Goal: Task Accomplishment & Management: Complete application form

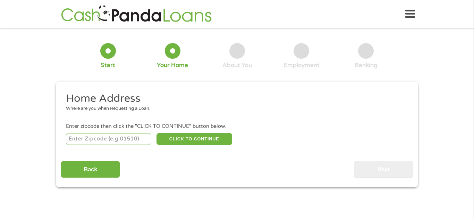
click at [116, 140] on input "number" at bounding box center [109, 139] width 86 height 12
type input "75216"
click at [194, 140] on button "CLICK TO CONTINUE" at bounding box center [194, 139] width 76 height 12
type input "75216"
type input "[GEOGRAPHIC_DATA]"
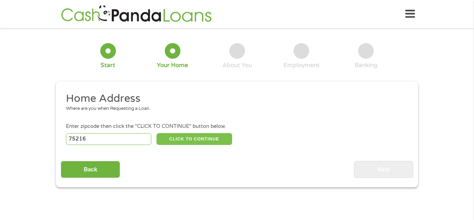
select select "[US_STATE]"
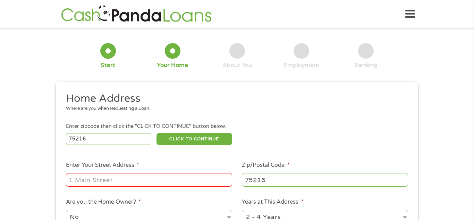
click at [120, 180] on input "Enter Your Street Address *" at bounding box center [149, 179] width 166 height 13
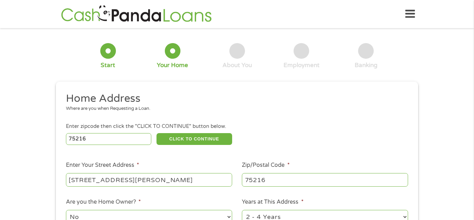
type input "[STREET_ADDRESS][PERSON_NAME]"
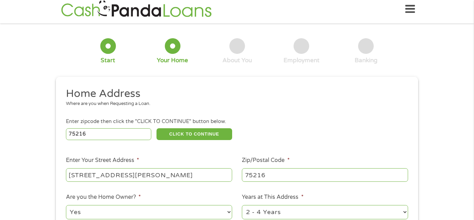
click at [439, 144] on div "1 Start 2 Your Home 3 About You 4 Employment 5 Banking 6 This field is hidden w…" at bounding box center [237, 167] width 474 height 279
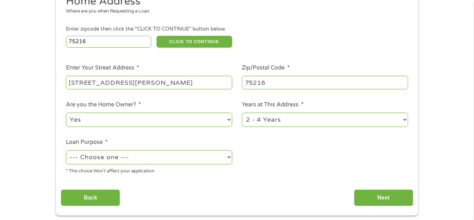
scroll to position [116, 0]
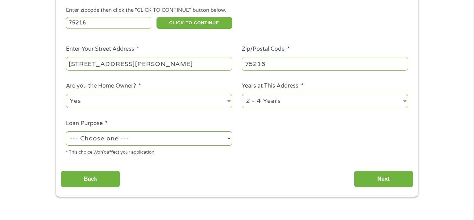
click at [174, 100] on select "No Yes" at bounding box center [149, 101] width 166 height 14
select select "no"
click at [66, 94] on select "No Yes" at bounding box center [149, 101] width 166 height 14
click at [284, 100] on select "1 Year or less 1 - 2 Years 2 - 4 Years Over 4 Years" at bounding box center [325, 101] width 166 height 14
select select "12months"
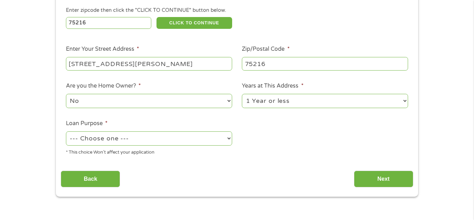
click at [242, 94] on select "1 Year or less 1 - 2 Years 2 - 4 Years Over 4 Years" at bounding box center [325, 101] width 166 height 14
click at [150, 139] on select "--- Choose one --- Pay Bills Debt Consolidation Home Improvement Major Purchase…" at bounding box center [149, 138] width 166 height 14
click at [66, 132] on select "--- Choose one --- Pay Bills Debt Consolidation Home Improvement Major Purchase…" at bounding box center [149, 138] width 166 height 14
click at [191, 137] on select "--- Choose one --- Pay Bills Debt Consolidation Home Improvement Major Purchase…" at bounding box center [149, 138] width 166 height 14
select select "medicalexpenses"
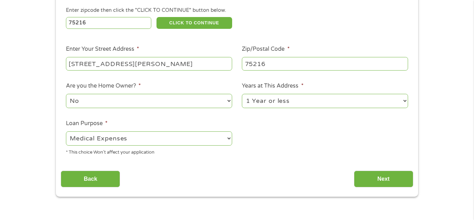
click at [66, 132] on select "--- Choose one --- Pay Bills Debt Consolidation Home Improvement Major Purchase…" at bounding box center [149, 138] width 166 height 14
click at [381, 177] on input "Next" at bounding box center [383, 178] width 59 height 17
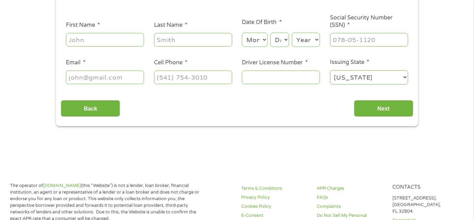
scroll to position [0, 0]
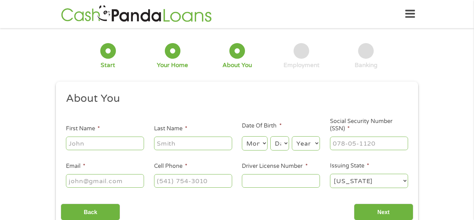
click at [122, 137] on input "First Name *" at bounding box center [105, 142] width 78 height 13
type input "[PERSON_NAME]"
select select "1"
select select "30"
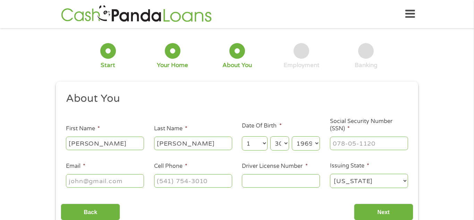
select select "1963"
type input "427-13-9762"
type input "[EMAIL_ADDRESS][DOMAIN_NAME]"
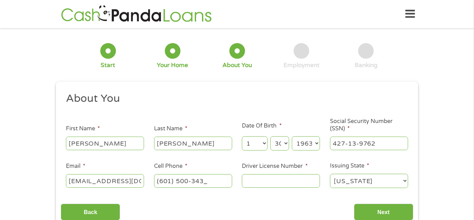
type input "[PHONE_NUMBER]"
type input "802152692"
select select "[US_STATE]"
click at [469, 164] on div "1 Start 2 Your Home 3 About You 4 Employment 5 Banking 6 This field is hidden w…" at bounding box center [237, 131] width 474 height 196
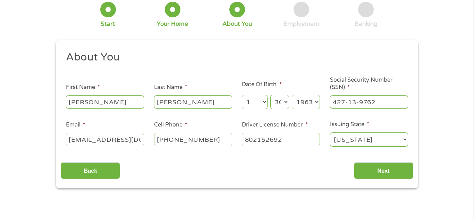
scroll to position [42, 0]
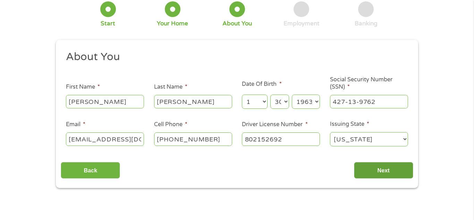
click at [392, 174] on input "Next" at bounding box center [383, 170] width 59 height 17
click at [387, 171] on input "Next" at bounding box center [383, 170] width 59 height 17
click at [372, 170] on input "Next" at bounding box center [383, 170] width 59 height 17
click at [433, 130] on div "1 Start 2 Your Home 3 About You 4 Employment 5 Banking 6 This field is hidden w…" at bounding box center [237, 89] width 474 height 196
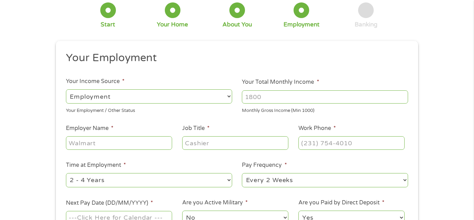
scroll to position [0, 0]
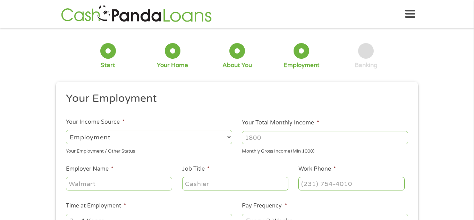
click at [220, 132] on select "--- Choose one --- Employment [DEMOGRAPHIC_DATA] Benefits" at bounding box center [149, 137] width 166 height 14
select select "benefits"
click at [66, 130] on select "--- Choose one --- Employment [DEMOGRAPHIC_DATA] Benefits" at bounding box center [149, 137] width 166 height 14
type input "Other"
type input "[PHONE_NUMBER]"
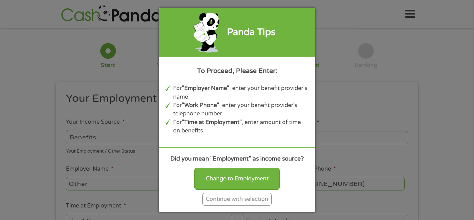
click at [233, 199] on div "Continue with selection" at bounding box center [236, 198] width 69 height 13
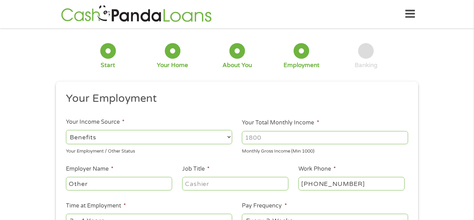
click at [281, 137] on input "Your Total Monthly Income *" at bounding box center [325, 137] width 166 height 13
type input "1652"
type input "s"
type input "other"
type input "disable"
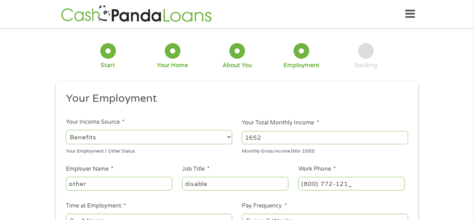
type input "[PHONE_NUMBER]"
click at [405, 189] on li "Work Phone * [PHONE_NUMBER]" at bounding box center [351, 177] width 116 height 27
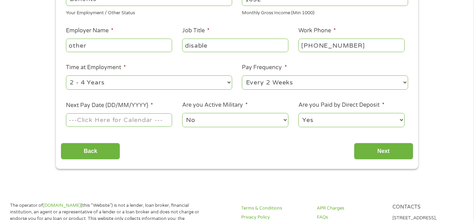
scroll to position [139, 0]
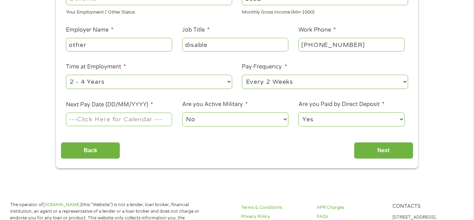
click at [226, 80] on select "--- Choose one --- 1 Year or less 1 - 2 Years 2 - 4 Years Over 4 Years" at bounding box center [149, 82] width 166 height 14
select select "60months"
click at [66, 75] on select "--- Choose one --- 1 Year or less 1 - 2 Years 2 - 4 Years Over 4 Years" at bounding box center [149, 82] width 166 height 14
click at [191, 131] on ul "Your Employment Your Income Source * --- Choose one --- Employment [DEMOGRAPHIC…" at bounding box center [237, 43] width 352 height 180
click at [277, 79] on select "--- Choose one --- Every 2 Weeks Every Week Monthly Semi-Monthly" at bounding box center [325, 82] width 166 height 14
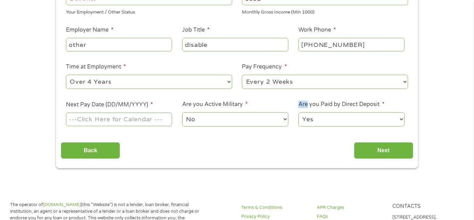
select select "monthly"
click at [242, 75] on select "--- Choose one --- Every 2 Weeks Every Week Monthly Semi-Monthly" at bounding box center [325, 82] width 166 height 14
click at [128, 119] on input "Next Pay Date (DD/MM/YYYY) *" at bounding box center [119, 118] width 106 height 13
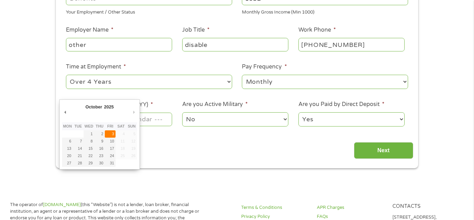
type input "[DATE]"
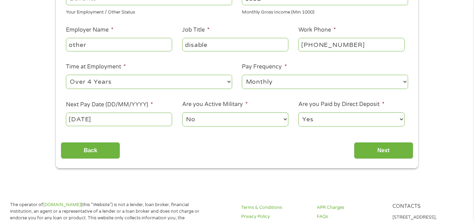
click at [213, 120] on select "No Yes" at bounding box center [235, 119] width 106 height 14
click at [392, 151] on input "Next" at bounding box center [383, 150] width 59 height 17
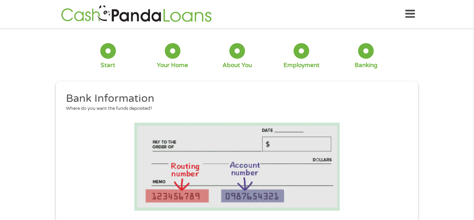
scroll to position [86, 3]
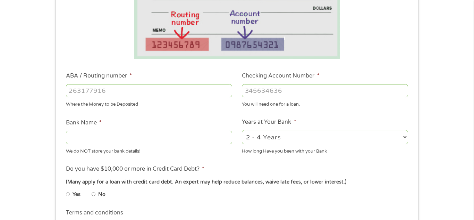
scroll to position [153, 0]
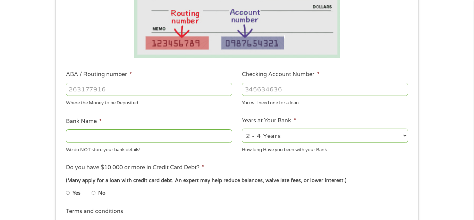
click at [175, 93] on input "ABA / Routing number *" at bounding box center [149, 89] width 166 height 13
type input "031101279"
type input "THE BANCORP BANK"
type input "031101279"
type input "156105275341"
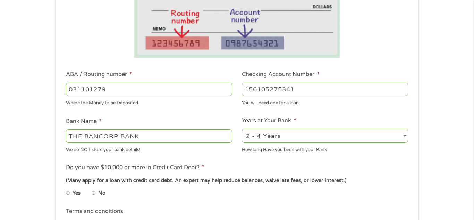
click at [281, 132] on select "2 - 4 Years 6 - 12 Months 1 - 2 Years Over 4 Years" at bounding box center [325, 135] width 166 height 14
select select "60months"
click at [242, 128] on select "2 - 4 Years 6 - 12 Months 1 - 2 Years Over 4 Years" at bounding box center [325, 135] width 166 height 14
click at [410, 113] on ul "Bank Information Where do you want the funds deposited? ABA / Routing number * …" at bounding box center [237, 111] width 352 height 345
click at [451, 126] on div "1 Start 2 Your Home 3 About You 4 Employment 5 Banking 6 This field is hidden w…" at bounding box center [237, 100] width 474 height 440
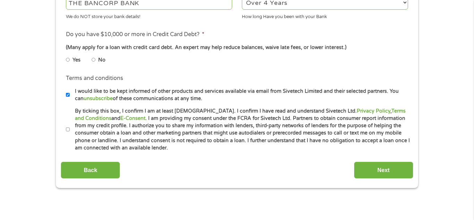
scroll to position [291, 0]
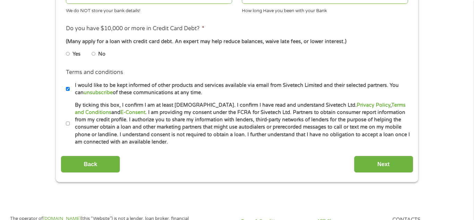
click at [92, 54] on input "No" at bounding box center [94, 53] width 4 height 11
radio input "true"
click at [68, 123] on input "By ticking this box, I confirm I am at least [DEMOGRAPHIC_DATA]. I confirm I ha…" at bounding box center [68, 123] width 4 height 11
checkbox input "true"
click at [383, 160] on input "Next" at bounding box center [383, 163] width 59 height 17
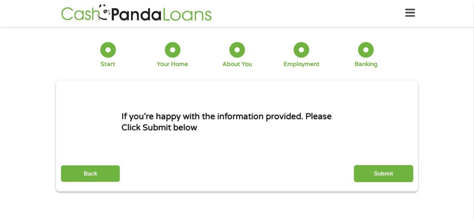
scroll to position [0, 0]
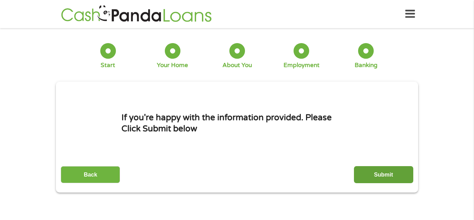
click at [380, 173] on input "Submit" at bounding box center [383, 174] width 59 height 17
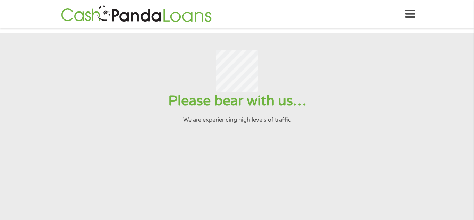
click at [380, 173] on section "Please bear with us… We are experiencing high levels of traffic" at bounding box center [237, 150] width 474 height 234
